Goal: Information Seeking & Learning: Learn about a topic

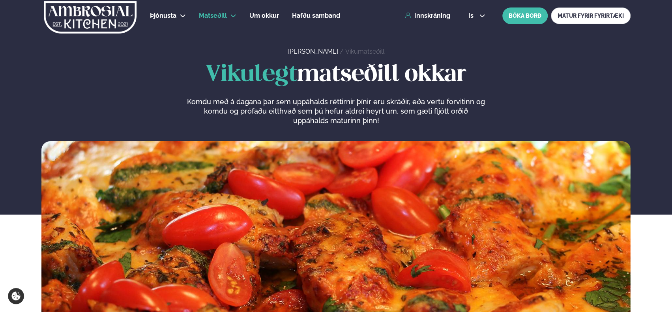
click at [169, 83] on h1 "Vikulegt matseðill okkar" at bounding box center [335, 74] width 589 height 25
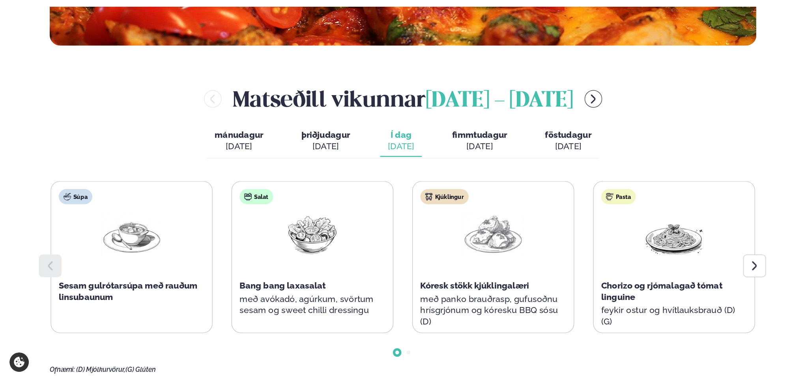
scroll to position [276, 0]
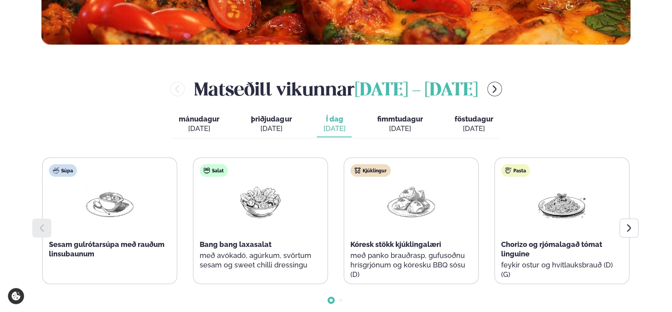
click at [390, 121] on span "fimmtudagur" at bounding box center [400, 119] width 46 height 8
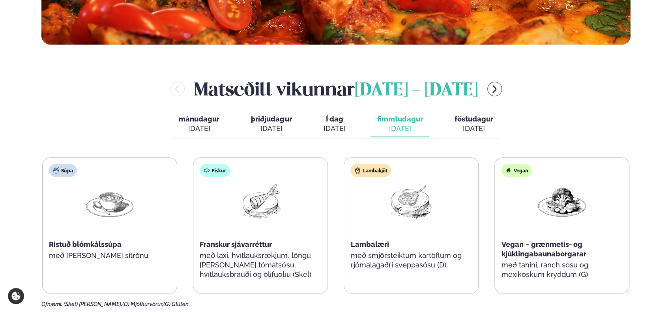
click at [472, 125] on div "[DATE]" at bounding box center [473, 128] width 39 height 9
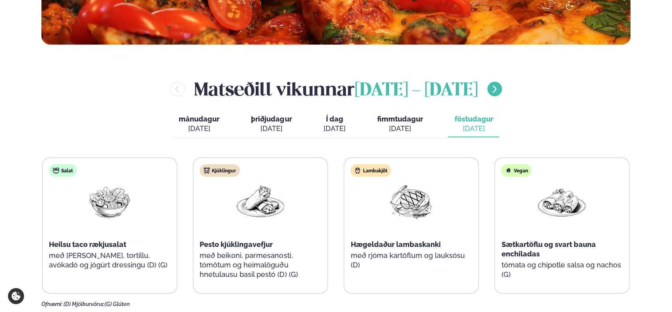
click at [499, 88] on icon "menu-btn-right" at bounding box center [493, 88] width 9 height 9
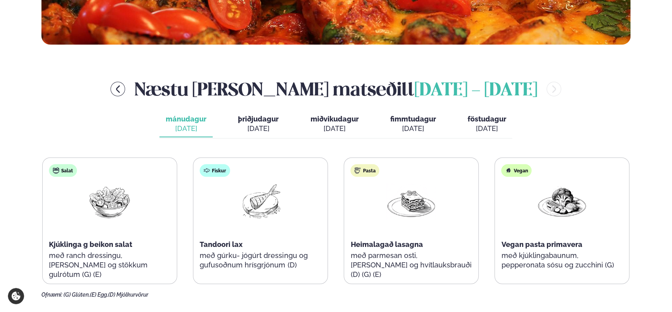
click at [252, 125] on div "[DATE]" at bounding box center [258, 128] width 41 height 9
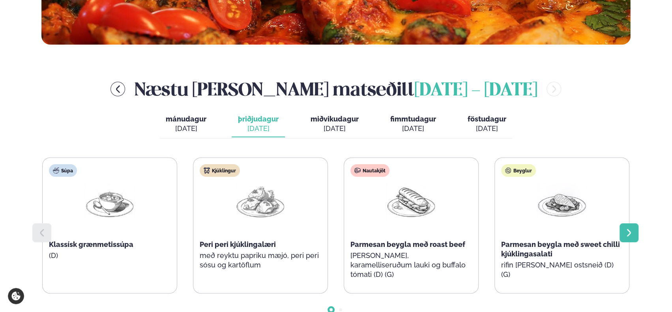
click at [629, 234] on icon at bounding box center [628, 232] width 4 height 7
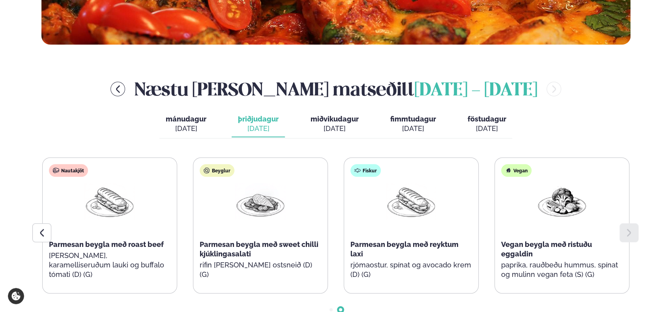
click at [74, 101] on div "Næstu [PERSON_NAME] matseðill [DATE] - [DATE]" at bounding box center [335, 89] width 589 height 26
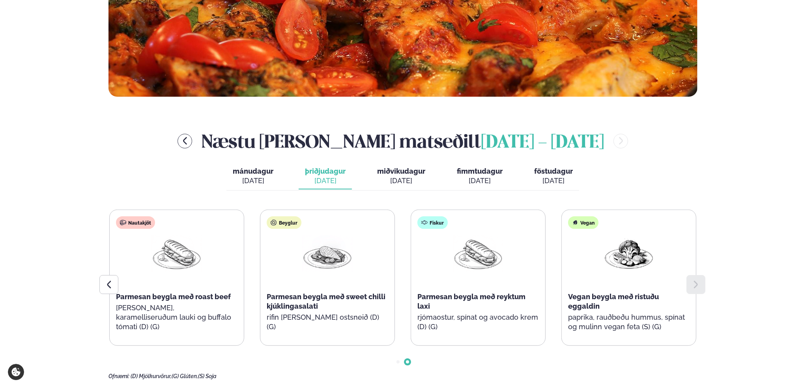
click at [396, 172] on span "miðvikudagur" at bounding box center [401, 171] width 48 height 8
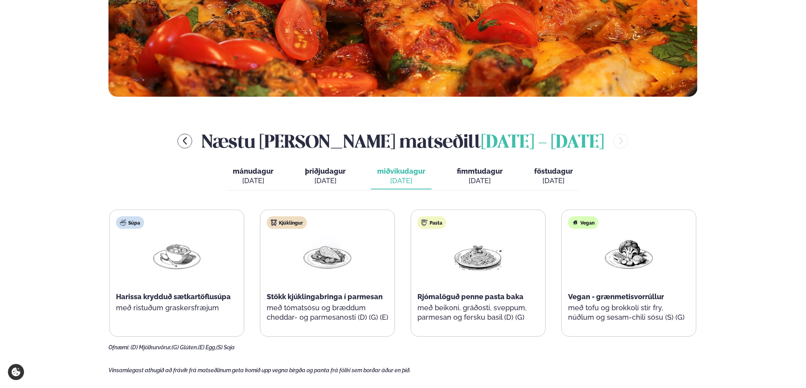
click at [467, 169] on span "fimmtudagur" at bounding box center [480, 171] width 46 height 8
